Goal: Navigation & Orientation: Find specific page/section

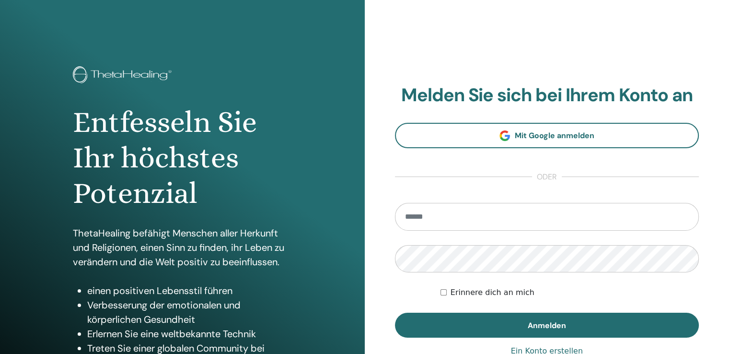
click at [405, 214] on input "email" at bounding box center [547, 217] width 305 height 28
type input "**********"
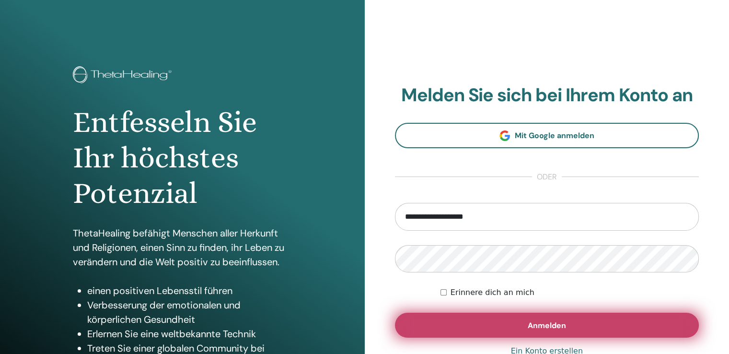
click at [545, 328] on font "Anmelden" at bounding box center [547, 325] width 38 height 10
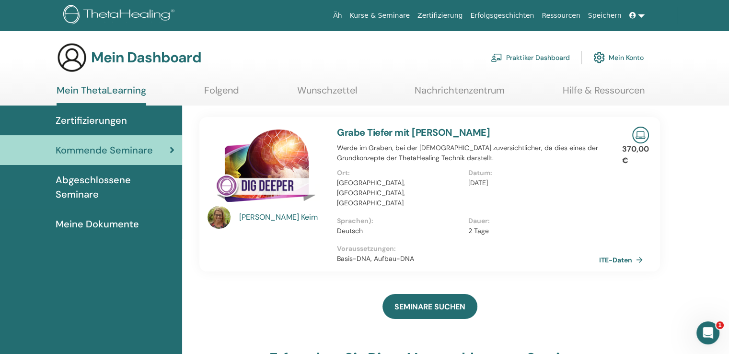
click at [134, 112] on link "Zertifizierungen" at bounding box center [91, 121] width 182 height 30
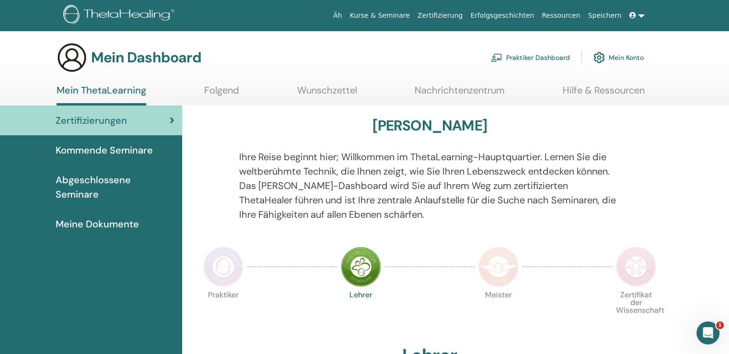
scroll to position [6, 0]
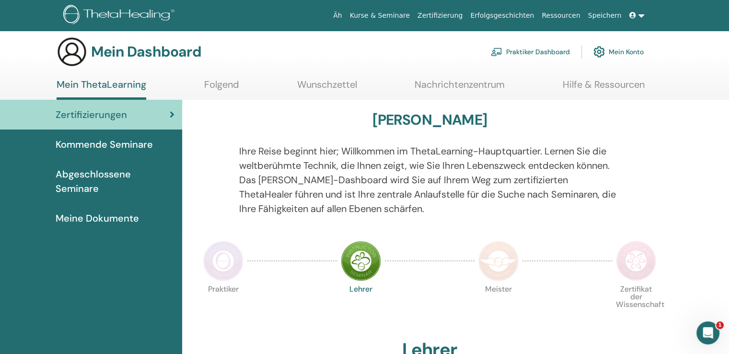
click at [78, 175] on font "Abgeschlossene Seminare" at bounding box center [93, 181] width 75 height 27
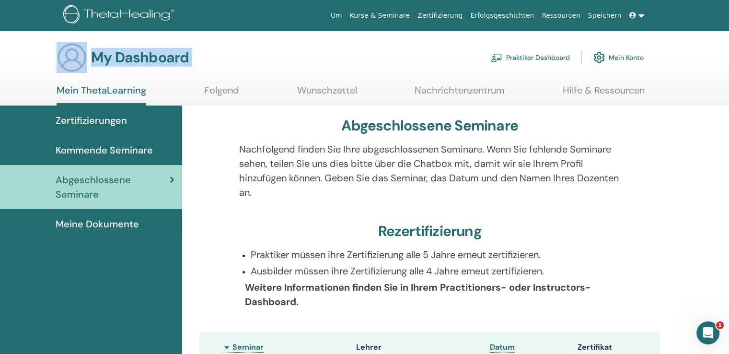
drag, startPoint x: 728, startPoint y: 25, endPoint x: 724, endPoint y: 36, distance: 11.2
click at [131, 225] on span "Meine Dokumente" at bounding box center [97, 224] width 83 height 14
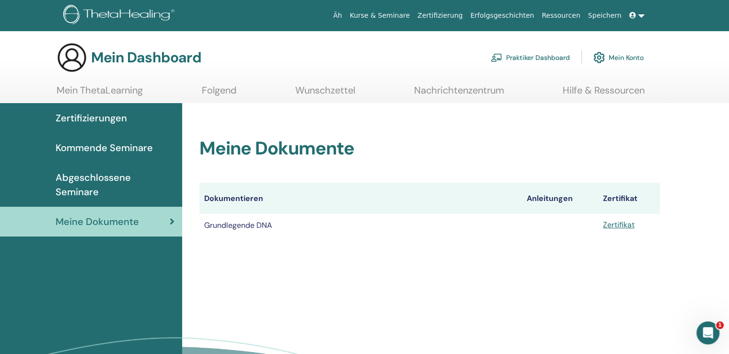
drag, startPoint x: 0, startPoint y: 0, endPoint x: 131, endPoint y: 225, distance: 260.5
click at [131, 225] on div "Zertifizierungen Kommende Seminare Abgeschlossene Seminare Meine Dokumente" at bounding box center [91, 268] width 182 height 330
click at [470, 90] on font "Nachrichtenzentrum" at bounding box center [459, 90] width 90 height 12
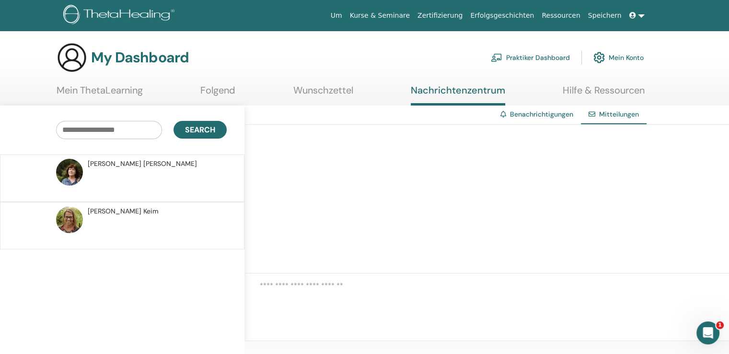
click at [139, 89] on link "Mein ThetaLearning" at bounding box center [100, 93] width 86 height 19
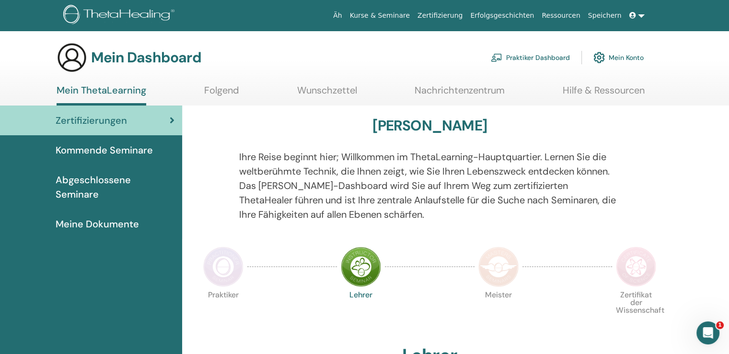
click at [234, 91] on font "Folgend" at bounding box center [221, 90] width 35 height 12
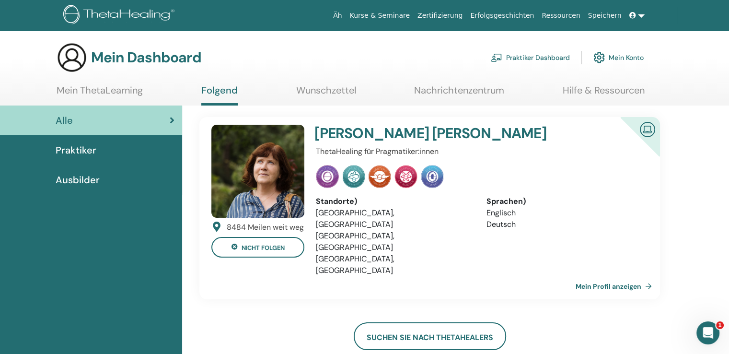
click at [91, 150] on font "Praktiker" at bounding box center [76, 150] width 41 height 12
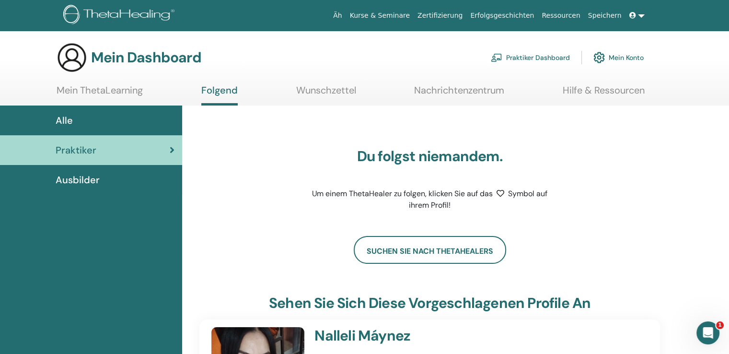
click at [91, 179] on font "Ausbilder" at bounding box center [78, 180] width 44 height 12
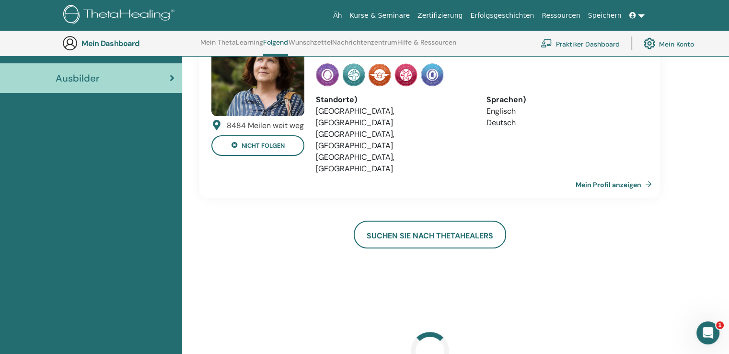
scroll to position [115, 0]
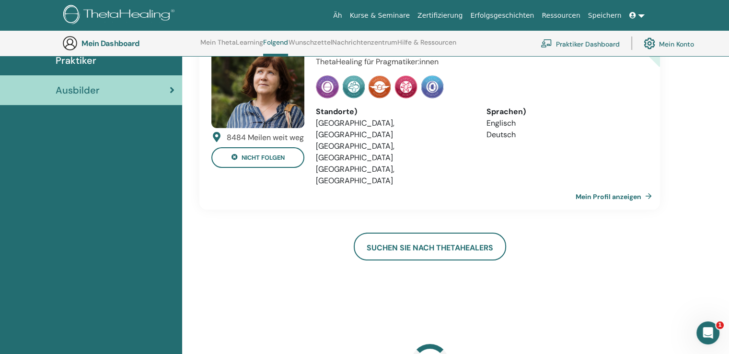
click at [644, 18] on link at bounding box center [637, 16] width 23 height 18
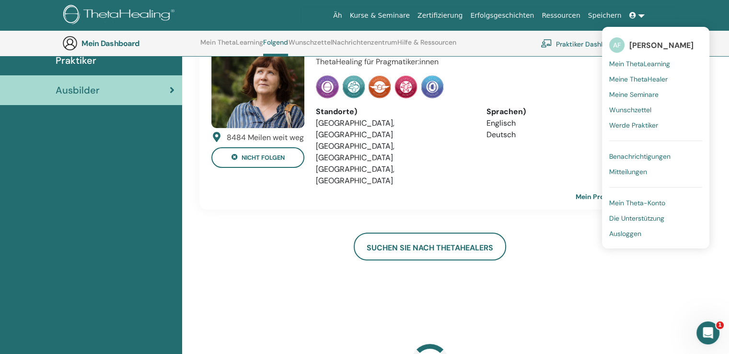
click at [641, 232] on font "Ausloggen" at bounding box center [626, 233] width 32 height 9
